Goal: Task Accomplishment & Management: Manage account settings

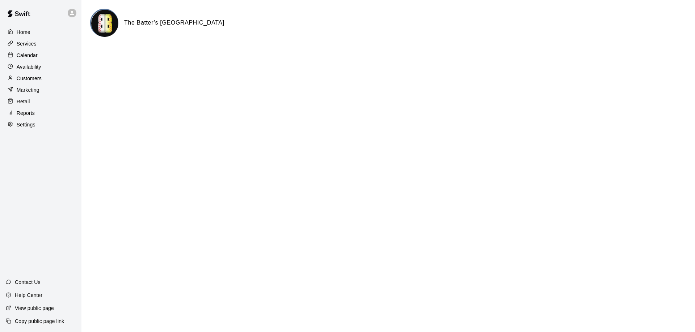
click at [31, 56] on p "Calendar" at bounding box center [27, 55] width 21 height 7
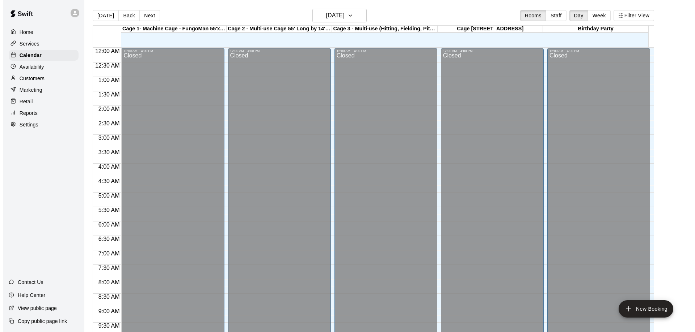
scroll to position [380, 0]
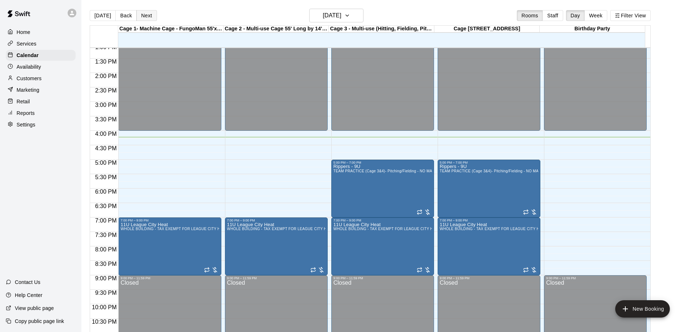
click at [143, 14] on button "Next" at bounding box center [146, 15] width 20 height 11
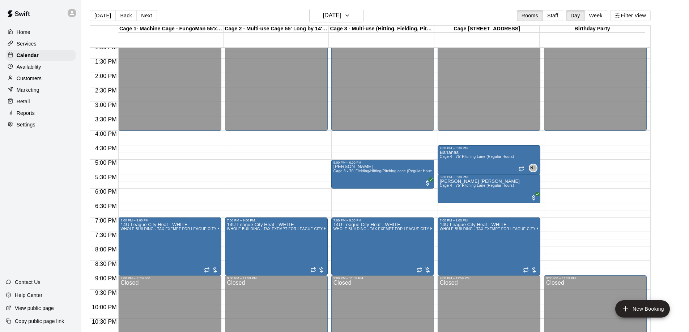
click at [162, 165] on div "12:00 AM – 4:00 PM Closed 7:00 PM – 9:00 PM 14U League City Heat - WHITE WHOLE …" at bounding box center [169, 15] width 103 height 695
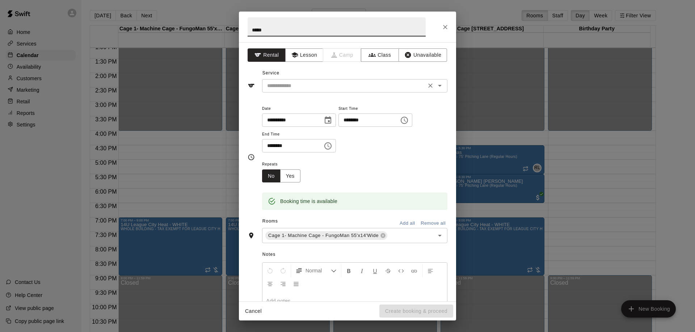
type input "*****"
click at [289, 85] on input "text" at bounding box center [344, 85] width 160 height 9
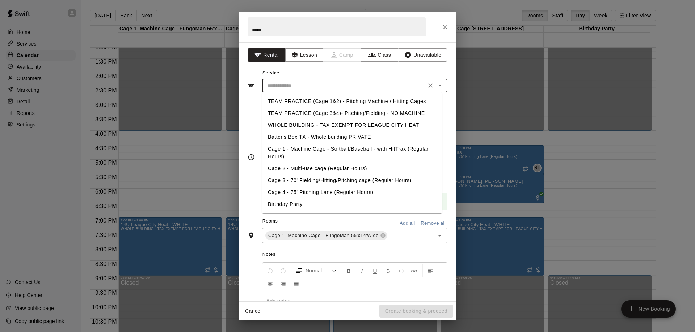
click at [310, 100] on li "TEAM PRACTICE (Cage 1&2) - Pitching Machine / Hitting Cages" at bounding box center [352, 102] width 180 height 12
type input "**********"
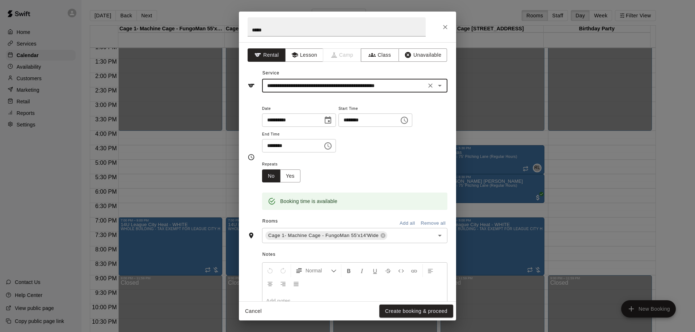
click at [270, 149] on input "********" at bounding box center [290, 145] width 56 height 13
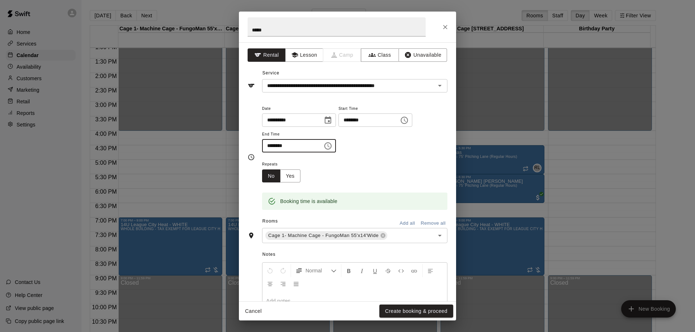
type input "********"
click at [334, 165] on div "Repeats No Yes" at bounding box center [354, 171] width 185 height 23
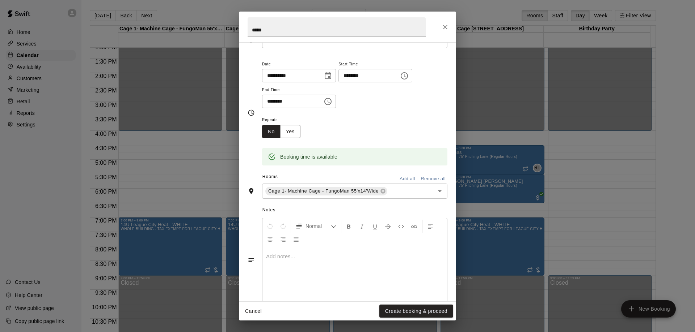
scroll to position [59, 0]
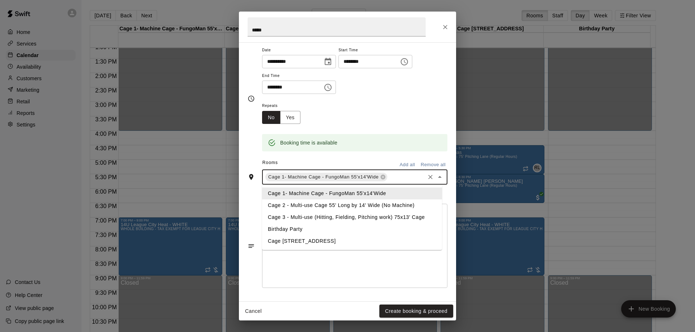
click at [398, 174] on input "text" at bounding box center [405, 177] width 35 height 9
click at [294, 205] on li "Cage 2 - Multi-use Cage 55' Long by 14' Wide (No Machine)" at bounding box center [352, 206] width 180 height 12
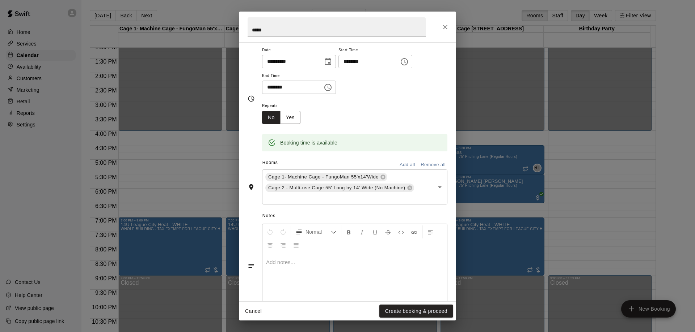
click at [380, 117] on div "Repeats No Yes" at bounding box center [354, 112] width 185 height 23
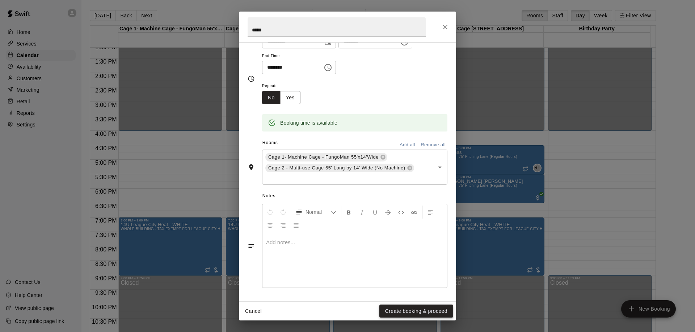
click at [402, 311] on button "Create booking & proceed" at bounding box center [416, 311] width 74 height 13
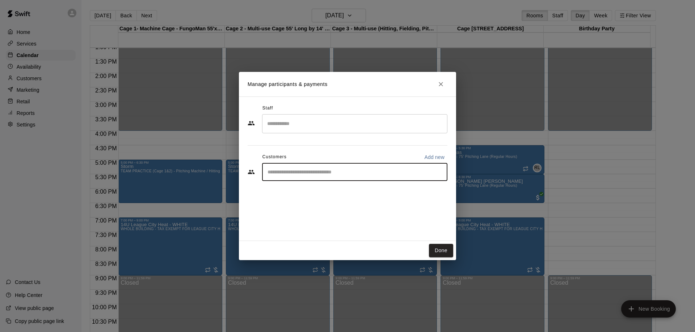
click at [305, 172] on input "Start typing to search customers..." at bounding box center [354, 172] width 179 height 7
type input "****"
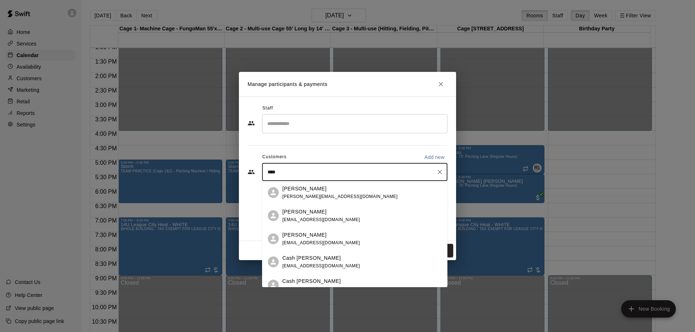
click at [305, 193] on div "[PERSON_NAME] [PERSON_NAME][EMAIL_ADDRESS][DOMAIN_NAME]" at bounding box center [339, 193] width 115 height 16
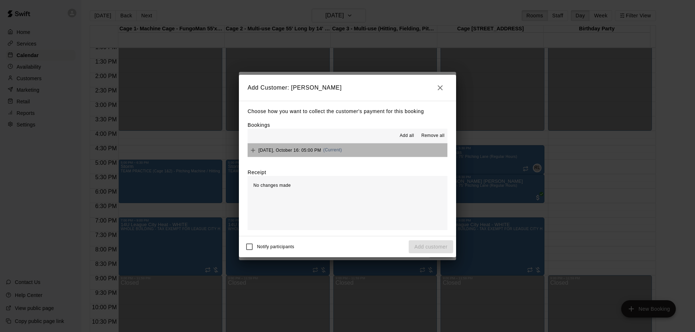
click at [368, 154] on button "[DATE], October 16: 05:00 PM (Current)" at bounding box center [347, 150] width 200 height 13
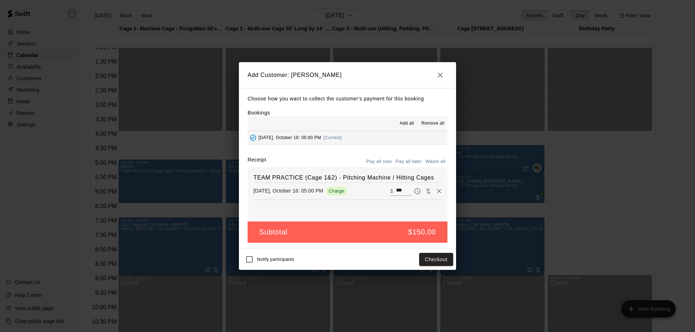
click at [432, 160] on button "Waive all" at bounding box center [435, 161] width 24 height 11
type input "*"
click at [433, 258] on button "Add customer" at bounding box center [430, 259] width 45 height 13
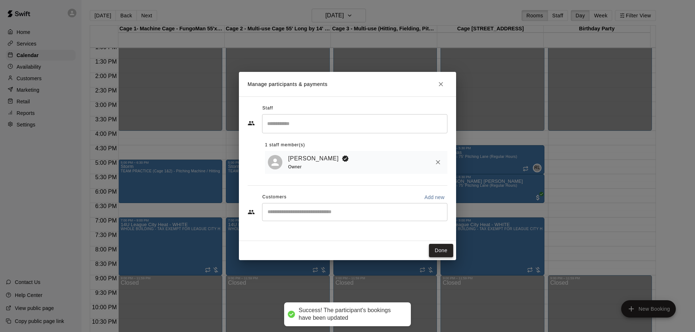
click at [440, 251] on button "Done" at bounding box center [441, 250] width 24 height 13
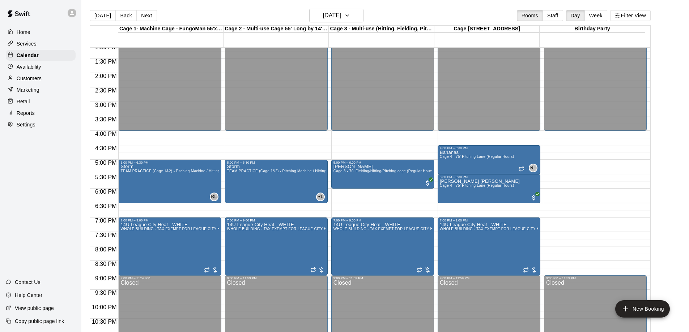
drag, startPoint x: 145, startPoint y: 17, endPoint x: 146, endPoint y: 30, distance: 13.4
click at [145, 16] on button "Next" at bounding box center [146, 15] width 20 height 11
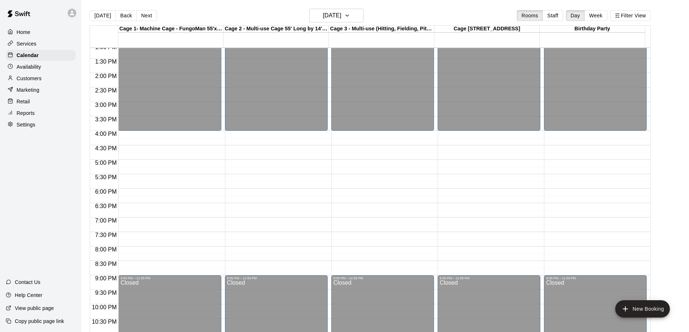
click at [448, 165] on div "12:00 AM – 4:00 PM Closed 9:00 PM – 11:59 PM Closed" at bounding box center [489, 15] width 103 height 695
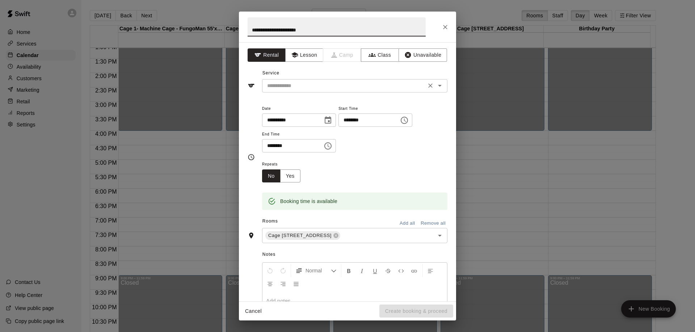
type input "**********"
click at [297, 87] on input "text" at bounding box center [344, 85] width 160 height 9
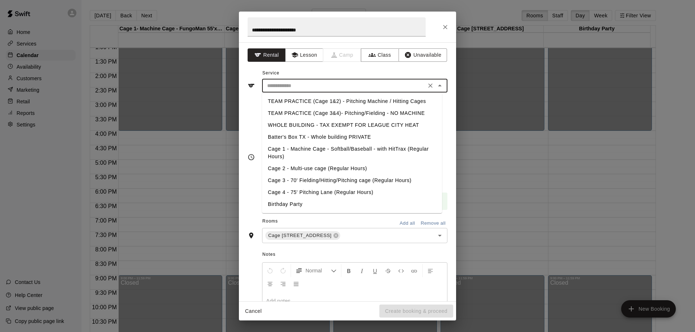
click at [299, 190] on li "Cage 4 - 75' Pitching Lane (Regular Hours)" at bounding box center [352, 193] width 180 height 12
type input "**********"
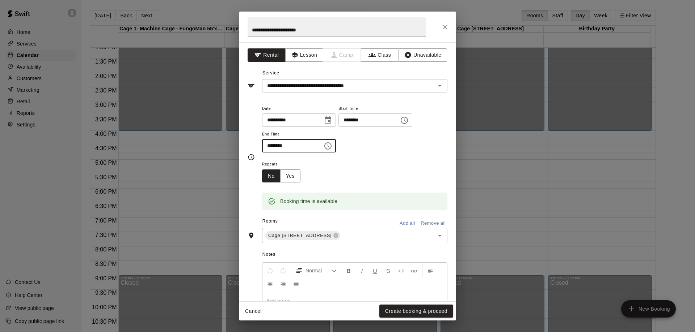
click at [271, 148] on input "********" at bounding box center [290, 145] width 56 height 13
type input "********"
click at [390, 150] on div "**********" at bounding box center [354, 128] width 185 height 49
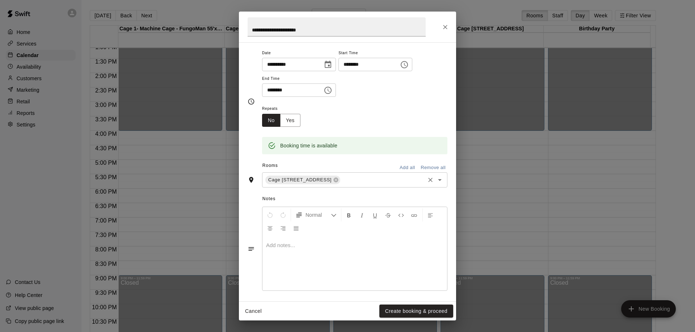
scroll to position [59, 0]
click at [385, 178] on input "text" at bounding box center [382, 177] width 82 height 9
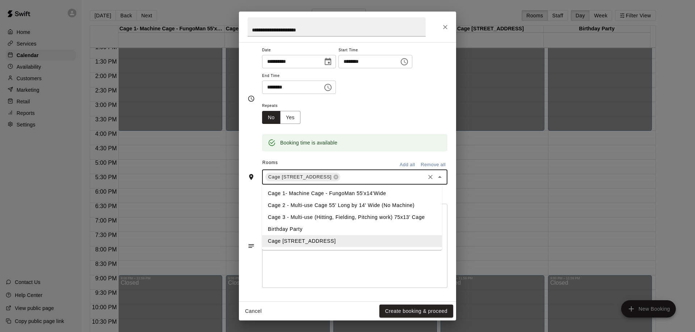
click at [302, 216] on li "Cage 3 - Multi-use (Hitting, Fielding, Pitching work) 75x13' Cage" at bounding box center [352, 218] width 180 height 12
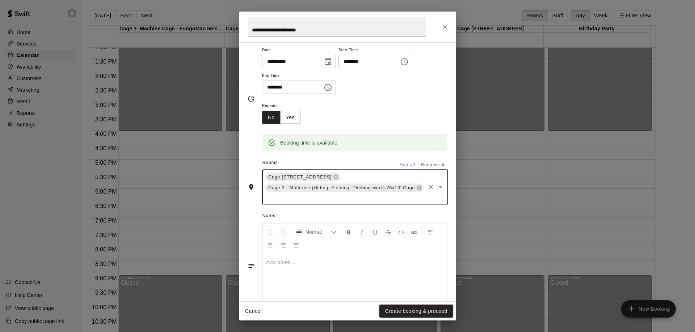
click at [408, 201] on input "text" at bounding box center [344, 198] width 160 height 9
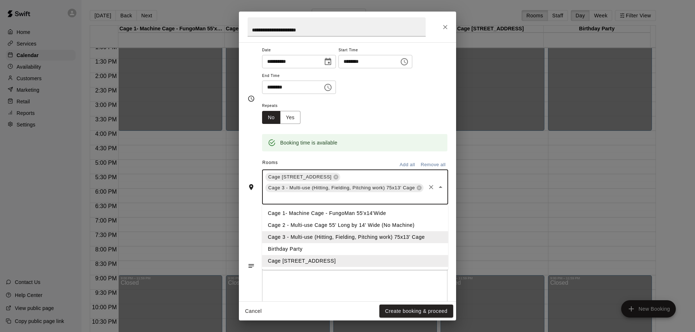
click at [338, 225] on li "Cage 2 - Multi-use Cage 55' Long by 14' Wide (No Machine)" at bounding box center [355, 226] width 186 height 12
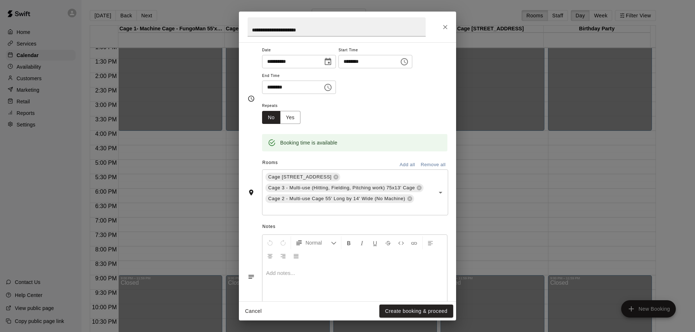
click at [382, 115] on div "Repeats No Yes" at bounding box center [354, 112] width 185 height 23
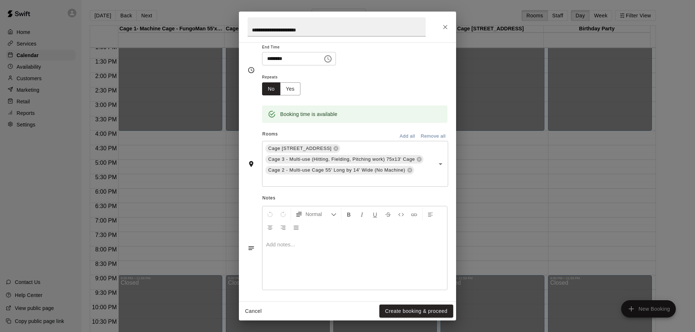
scroll to position [89, 0]
click at [407, 310] on button "Create booking & proceed" at bounding box center [416, 311] width 74 height 13
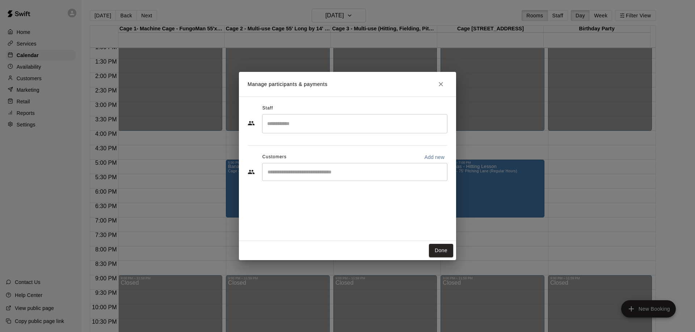
click at [310, 173] on input "Start typing to search customers..." at bounding box center [354, 172] width 179 height 7
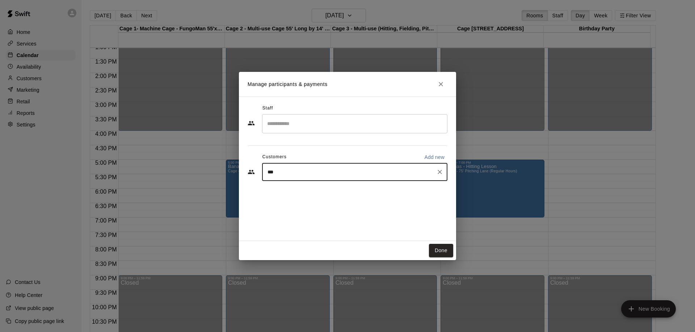
type input "****"
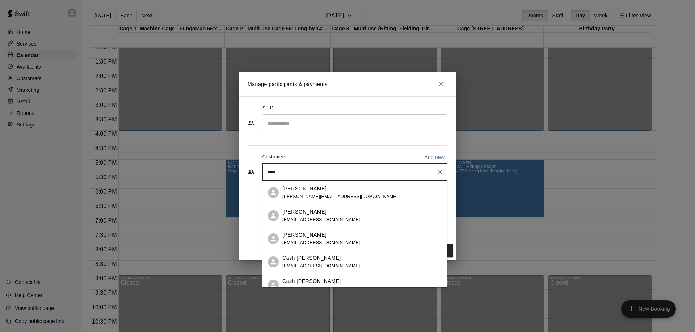
click at [304, 194] on span "[PERSON_NAME][EMAIL_ADDRESS][DOMAIN_NAME]" at bounding box center [339, 196] width 115 height 5
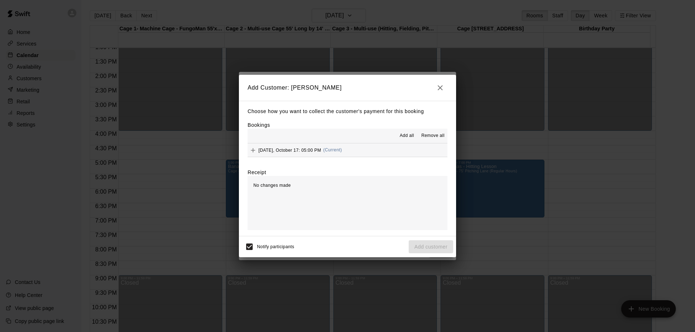
click at [364, 152] on button "[DATE], October 17: 05:00 PM (Current)" at bounding box center [347, 150] width 200 height 13
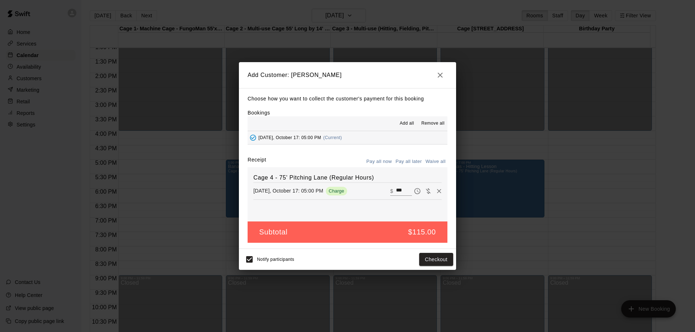
click at [432, 160] on button "Waive all" at bounding box center [435, 161] width 24 height 11
type input "*"
click at [430, 259] on button "Add customer" at bounding box center [430, 259] width 45 height 13
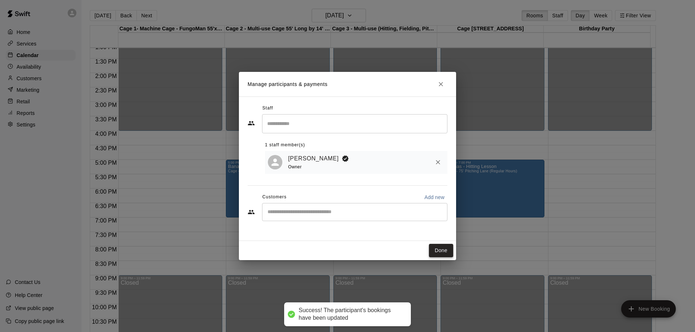
click at [442, 250] on button "Done" at bounding box center [441, 250] width 24 height 13
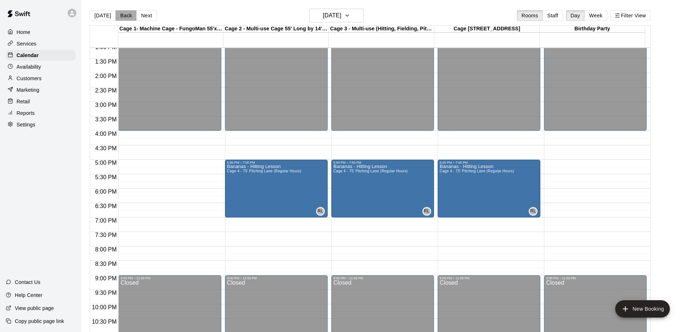
click at [120, 16] on button "Back" at bounding box center [125, 15] width 21 height 11
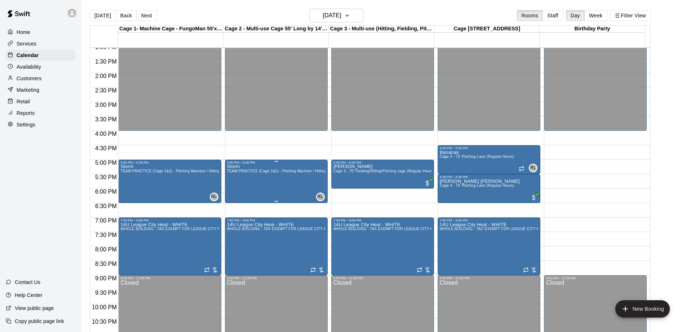
click at [234, 178] on div "Storm TEAM PRACTICE (Cage 1&2) - Pitching Machine / Hitting Cages" at bounding box center [276, 331] width 98 height 332
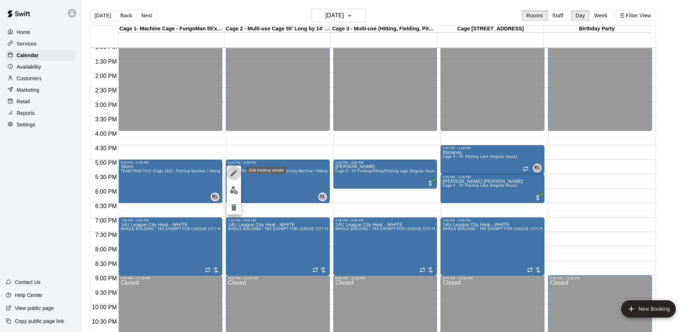
click at [232, 173] on icon "edit" at bounding box center [233, 173] width 9 height 9
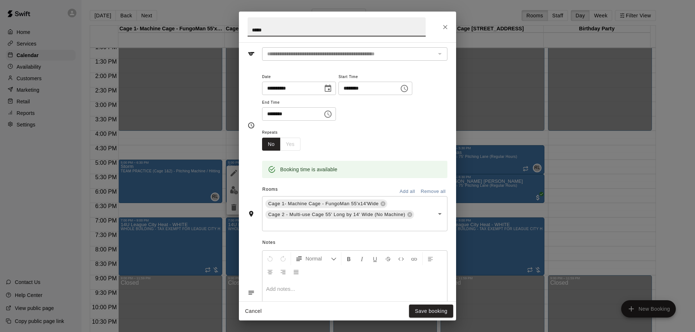
scroll to position [145, 0]
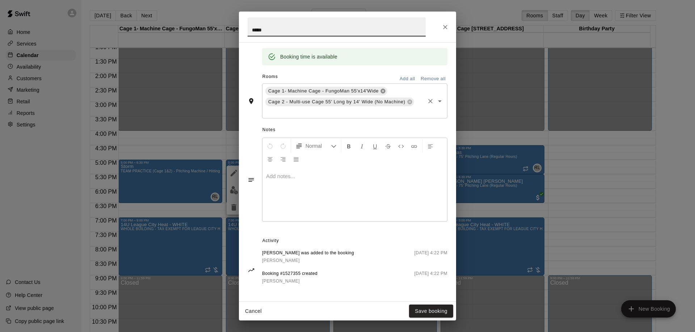
click at [385, 89] on icon at bounding box center [383, 91] width 6 height 6
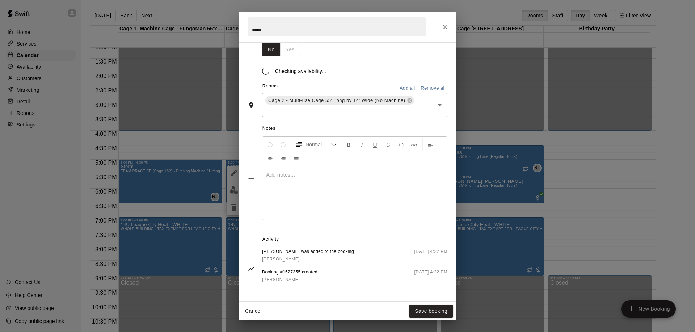
scroll to position [137, 0]
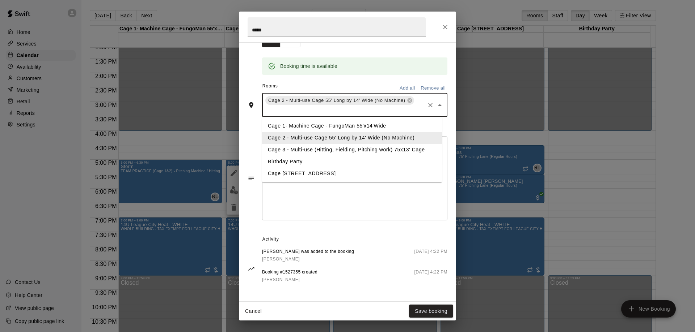
click at [392, 109] on input "text" at bounding box center [344, 110] width 160 height 9
click at [319, 147] on li "Cage 3 - Multi-use (Hitting, Fielding, Pitching work) 75x13' Cage" at bounding box center [352, 150] width 180 height 12
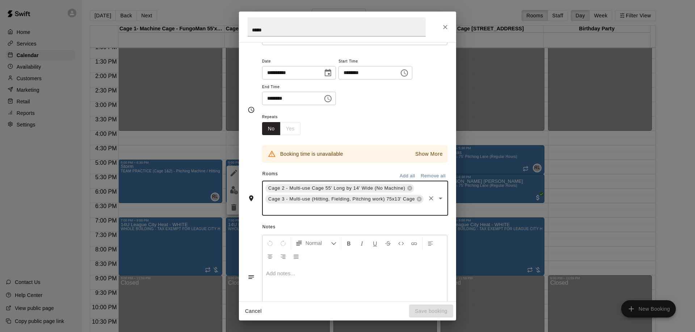
scroll to position [29, 0]
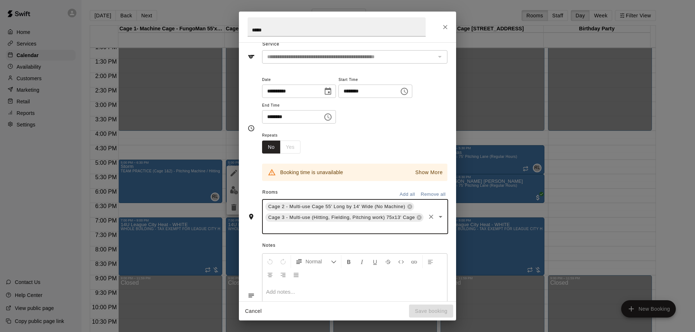
click at [358, 94] on input "********" at bounding box center [366, 91] width 56 height 13
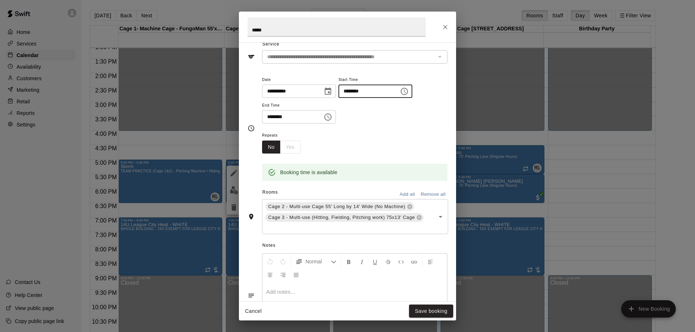
type input "********"
click at [272, 118] on input "********" at bounding box center [290, 116] width 56 height 13
type input "********"
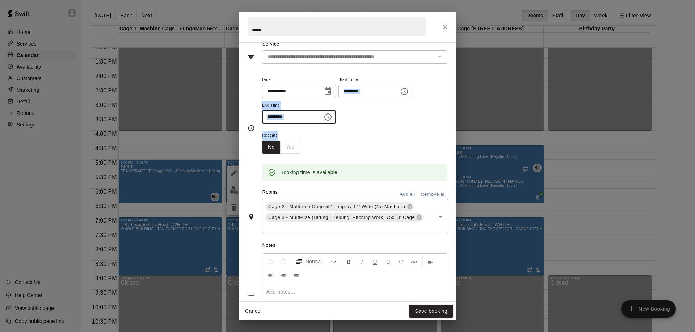
click at [382, 131] on div "**********" at bounding box center [354, 128] width 185 height 106
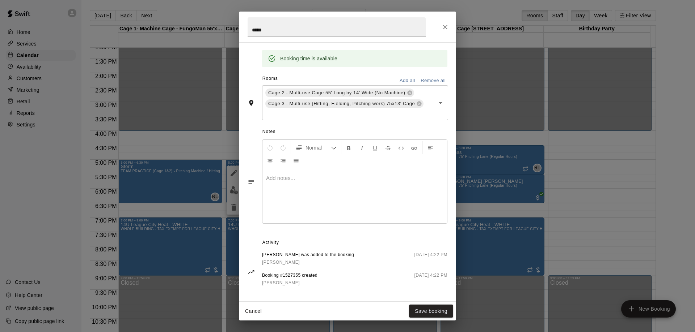
scroll to position [148, 0]
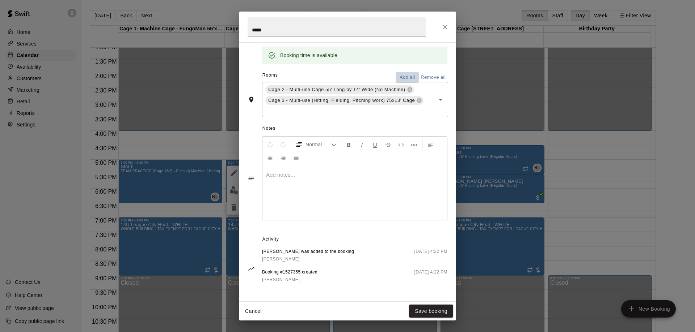
click at [404, 78] on button "Add all" at bounding box center [406, 77] width 23 height 11
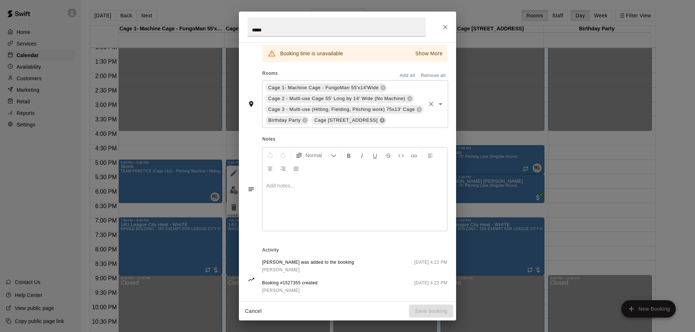
click at [380, 122] on icon at bounding box center [382, 120] width 5 height 5
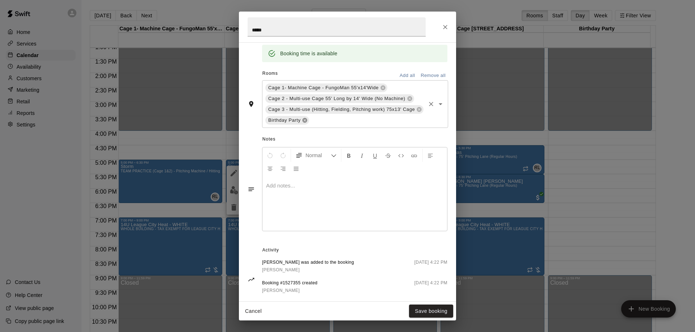
click at [306, 121] on icon at bounding box center [305, 121] width 6 height 6
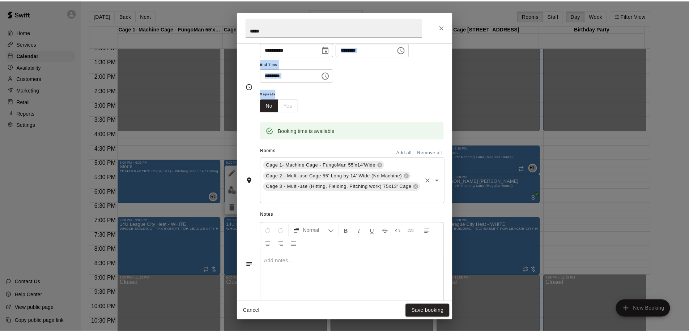
scroll to position [159, 0]
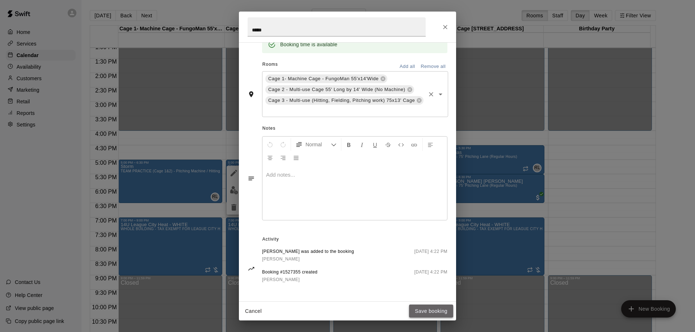
click at [423, 310] on button "Save booking" at bounding box center [431, 311] width 44 height 13
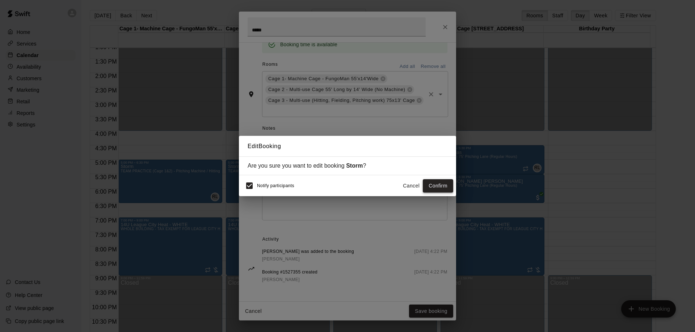
click at [436, 187] on button "Confirm" at bounding box center [438, 185] width 30 height 13
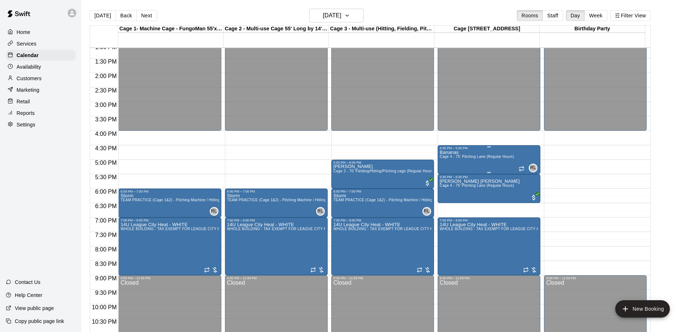
click at [483, 162] on div "Bananas Cage 4 - 75' Pitching Lane (Regular Hours)" at bounding box center [477, 316] width 74 height 332
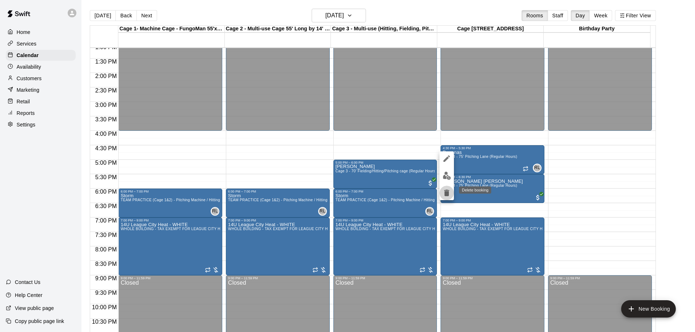
click at [446, 194] on icon "delete" at bounding box center [446, 193] width 5 height 7
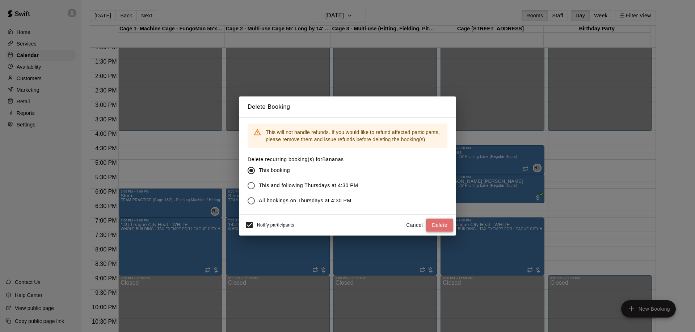
click at [433, 224] on button "Delete" at bounding box center [439, 225] width 27 height 13
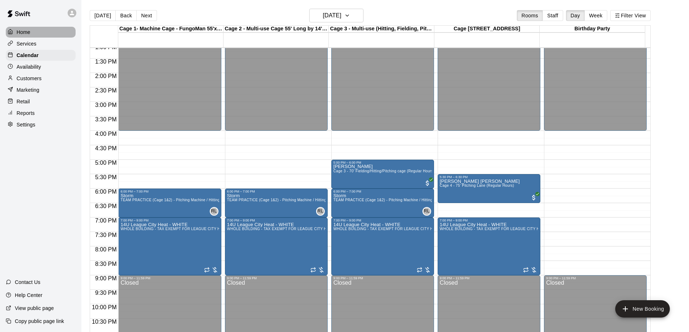
click at [19, 31] on p "Home" at bounding box center [24, 32] width 14 height 7
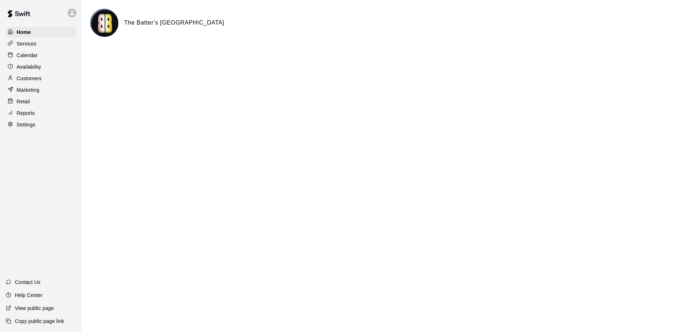
click at [29, 57] on p "Calendar" at bounding box center [27, 55] width 21 height 7
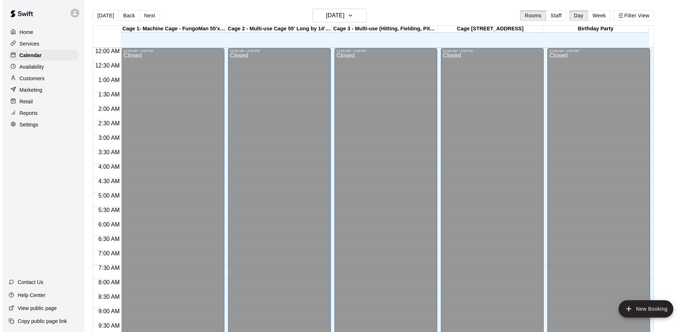
scroll to position [380, 0]
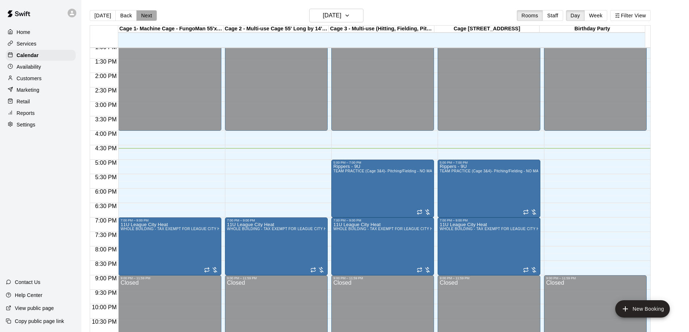
click at [143, 17] on button "Next" at bounding box center [146, 15] width 20 height 11
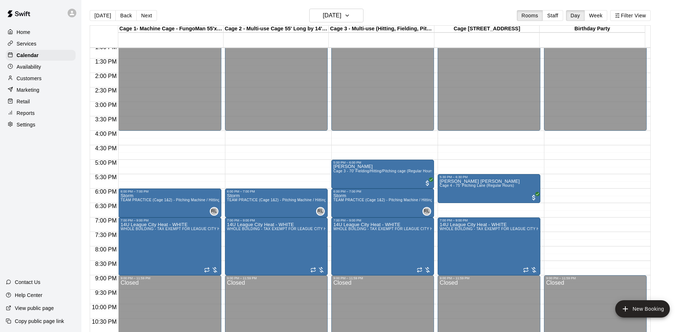
click at [142, 17] on button "Next" at bounding box center [146, 15] width 20 height 11
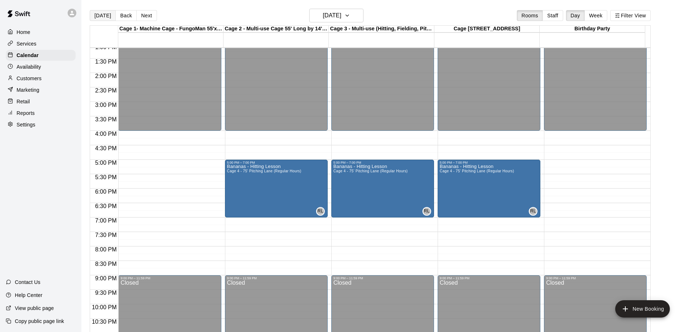
click at [97, 17] on button "[DATE]" at bounding box center [103, 15] width 26 height 11
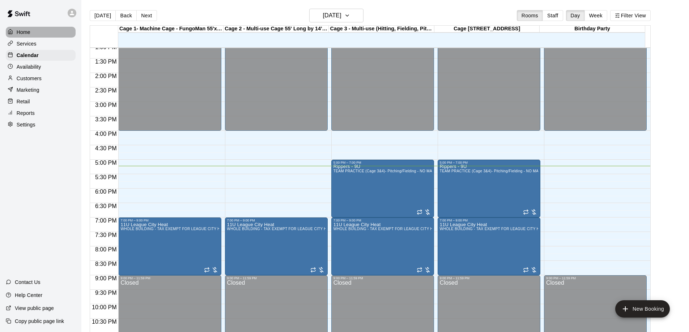
click at [37, 32] on div "Home" at bounding box center [41, 32] width 70 height 11
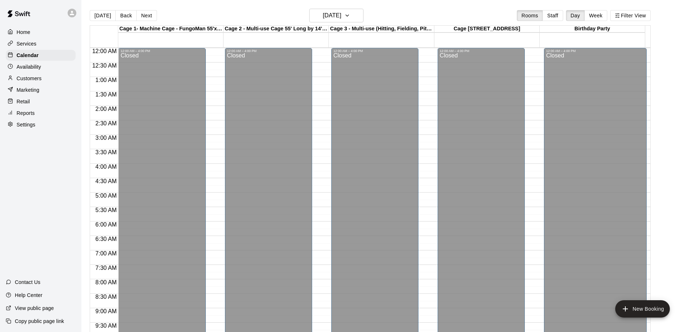
scroll to position [380, 0]
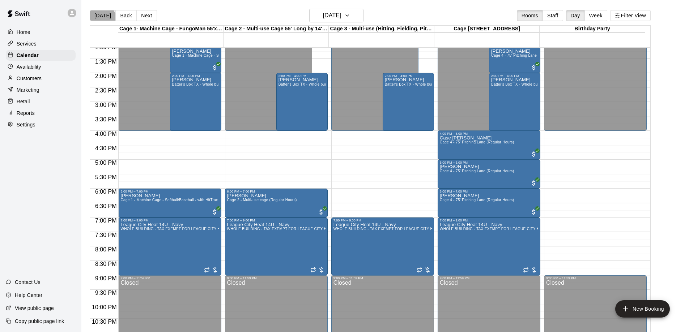
click at [102, 19] on button "[DATE]" at bounding box center [103, 15] width 26 height 11
